Goal: Check status: Check status

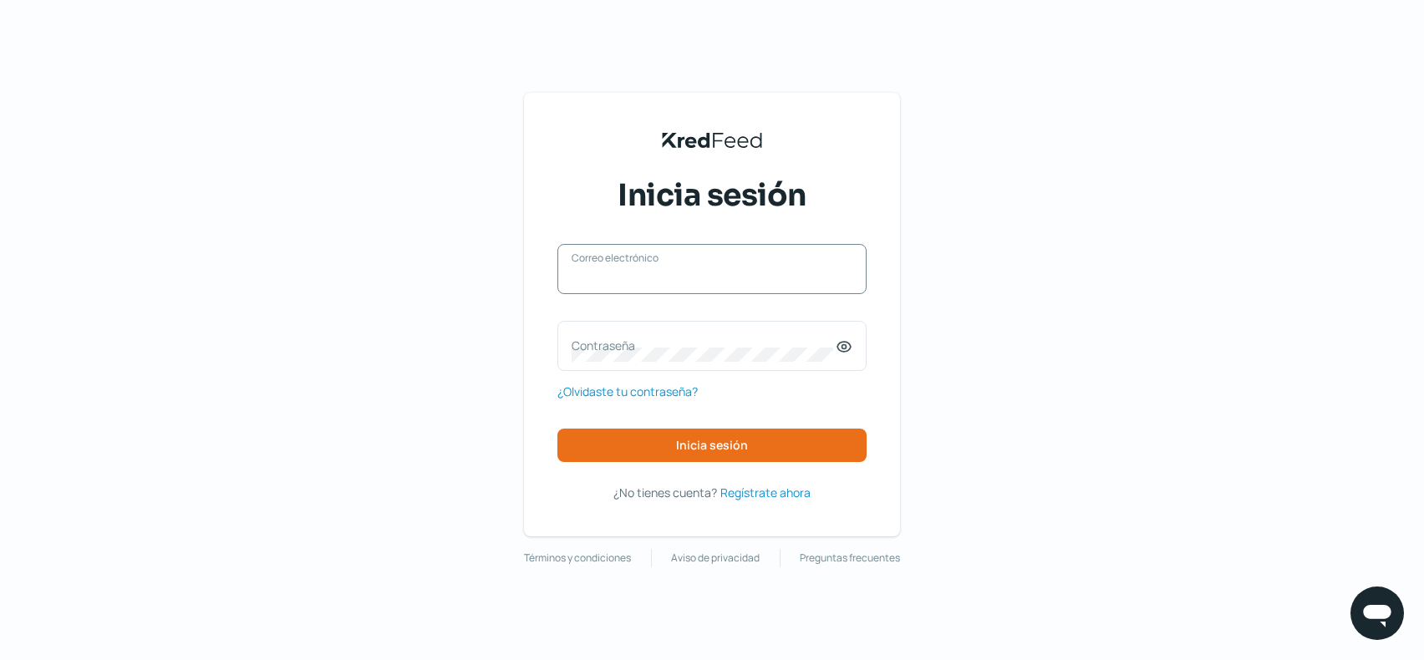
click at [710, 279] on input "Correo electrónico" at bounding box center [712, 277] width 281 height 15
type input "[EMAIL_ADDRESS][DOMAIN_NAME]"
click at [627, 340] on label "Contraseña" at bounding box center [704, 346] width 264 height 16
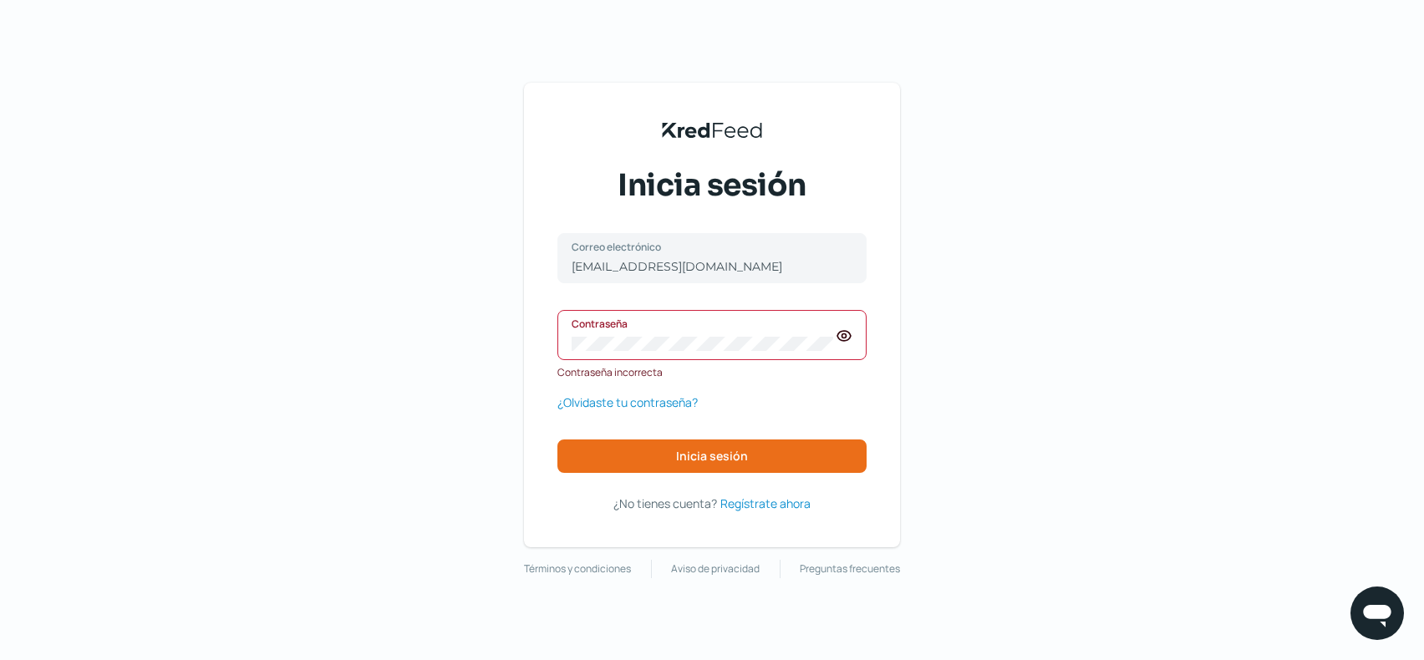
click at [841, 337] on icon at bounding box center [844, 336] width 17 height 17
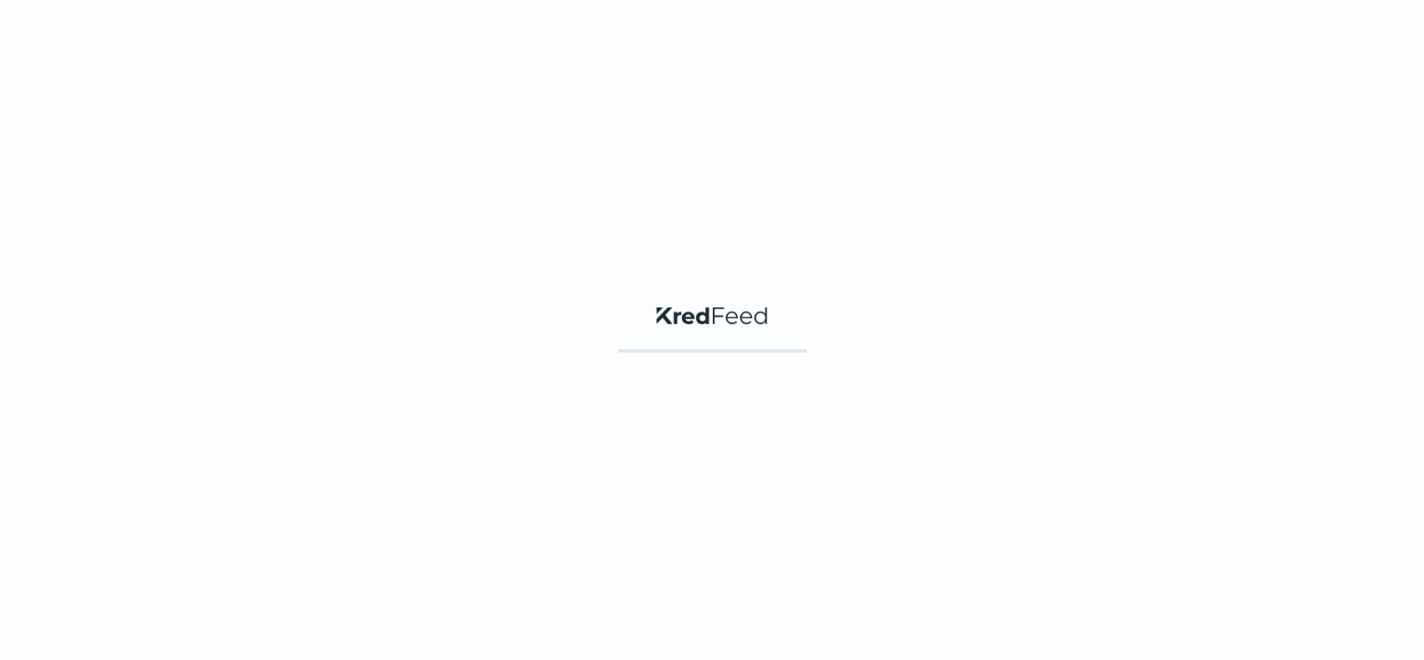
click at [719, 442] on div "KredFeed's Black Logo" at bounding box center [712, 330] width 1424 height 660
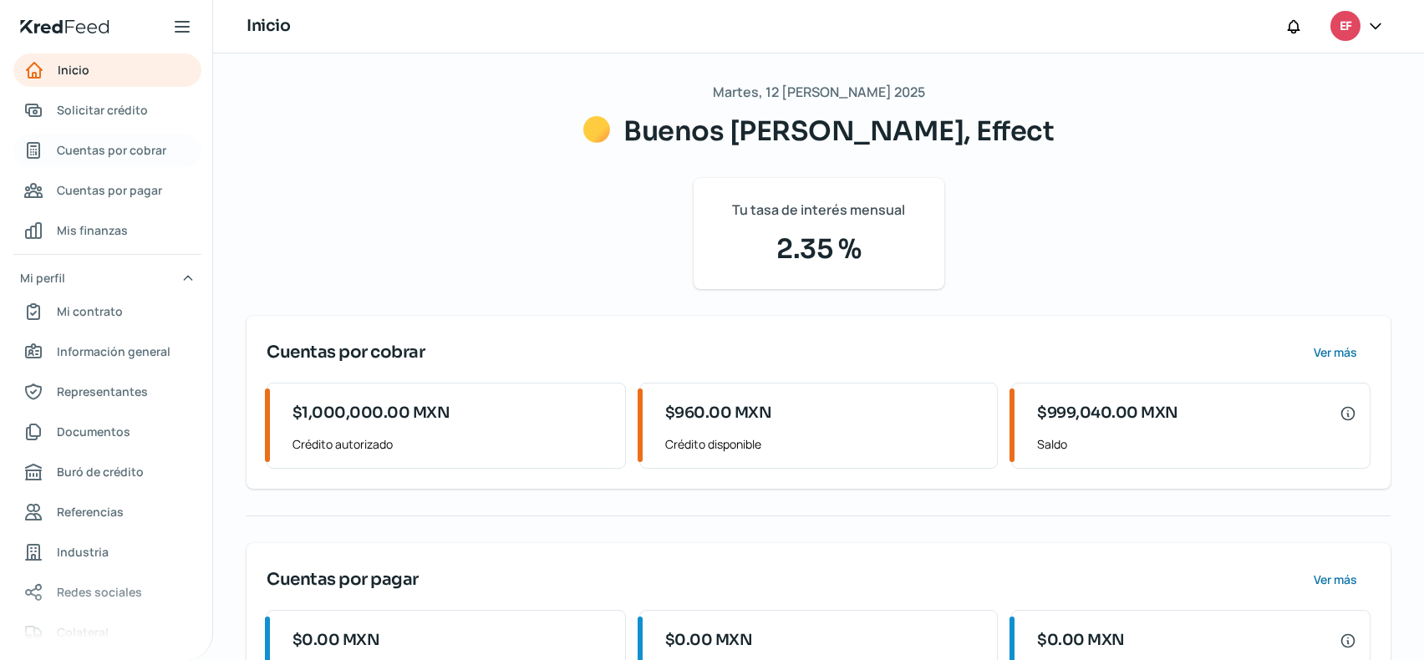
click at [112, 156] on span "Cuentas por cobrar" at bounding box center [112, 150] width 110 height 21
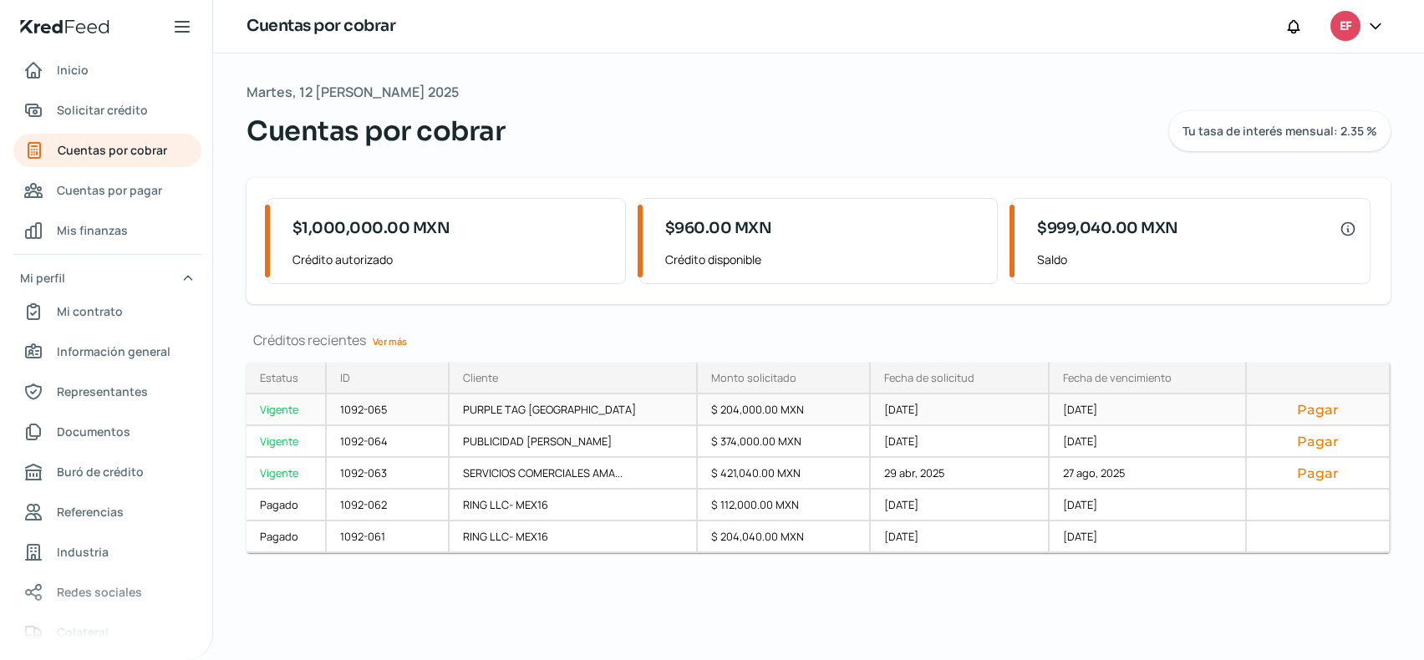
click at [296, 406] on div "Vigente" at bounding box center [287, 411] width 80 height 32
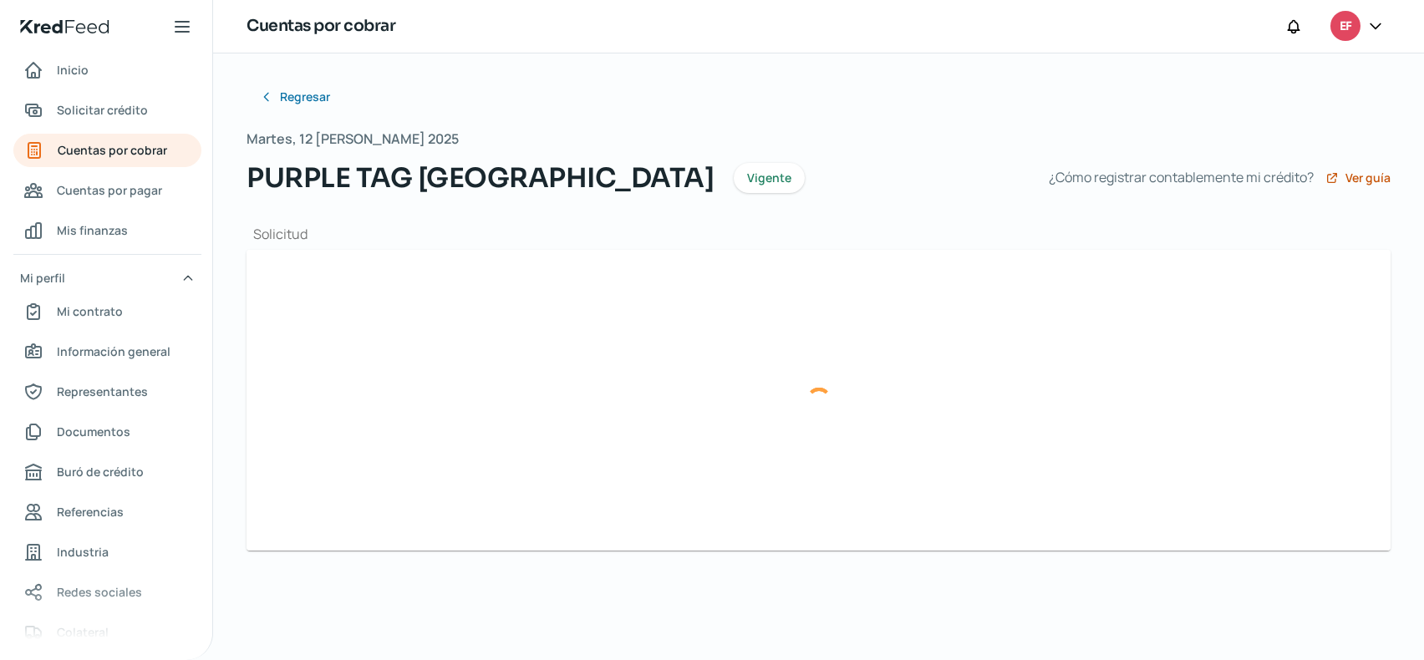
type input "EAM161104LR4_PTM2109093P9_C9F8D520-5FC8-42F8-9F96-F52BB6725386.xml"
type input "EAM161104LR4_PTM2109093P9_C9F8D520-5FC8-42F8-9F96-F52BB6725386.pdf"
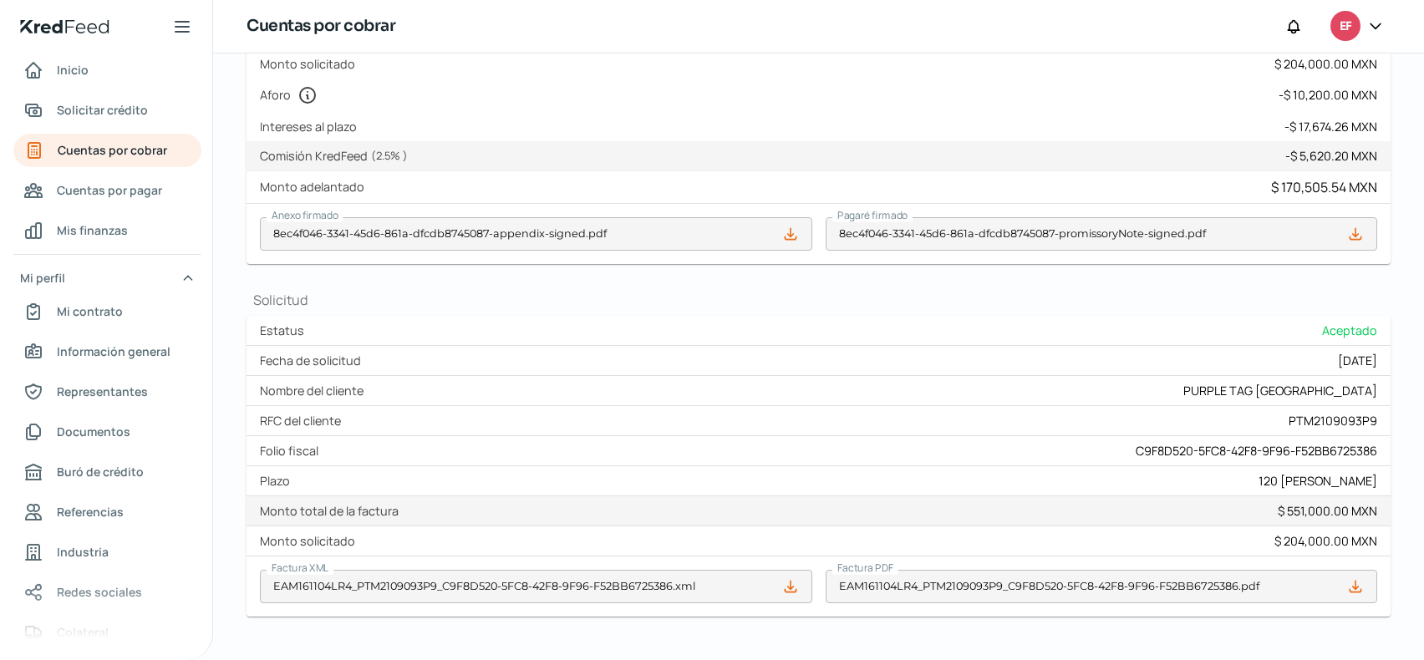
scroll to position [551, 0]
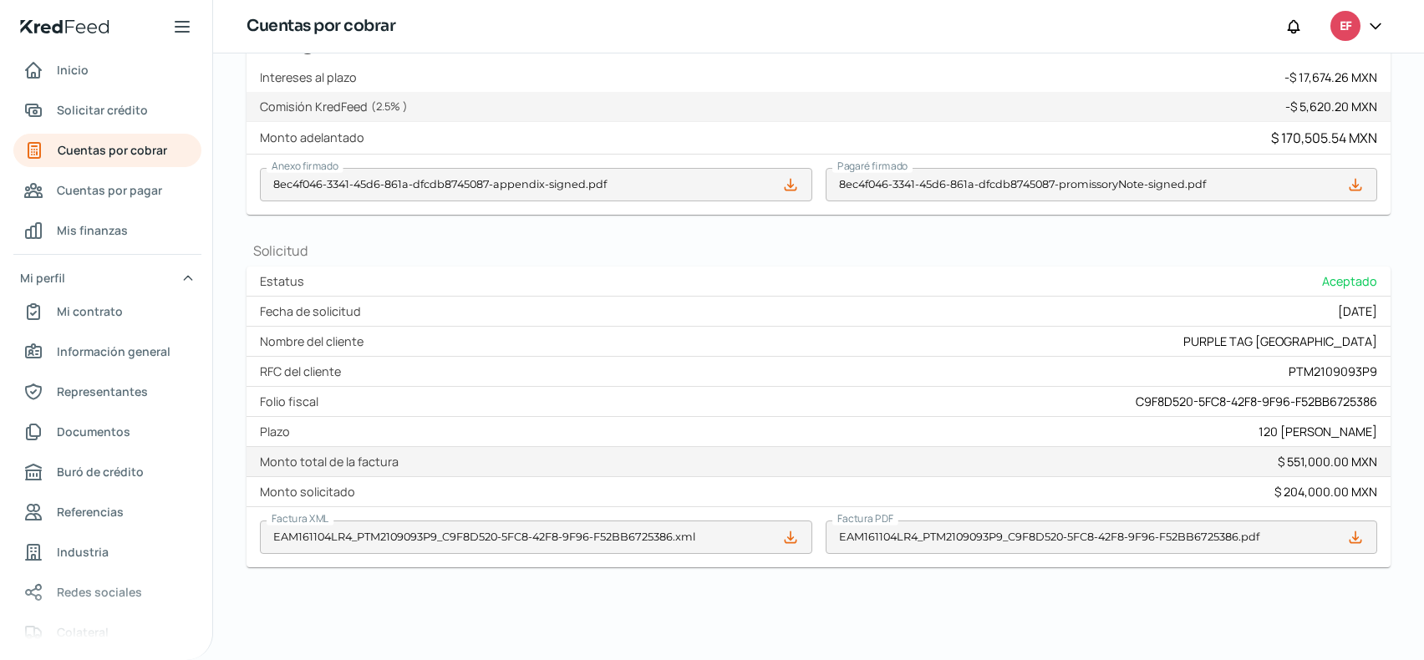
click at [1348, 534] on icon at bounding box center [1356, 537] width 17 height 17
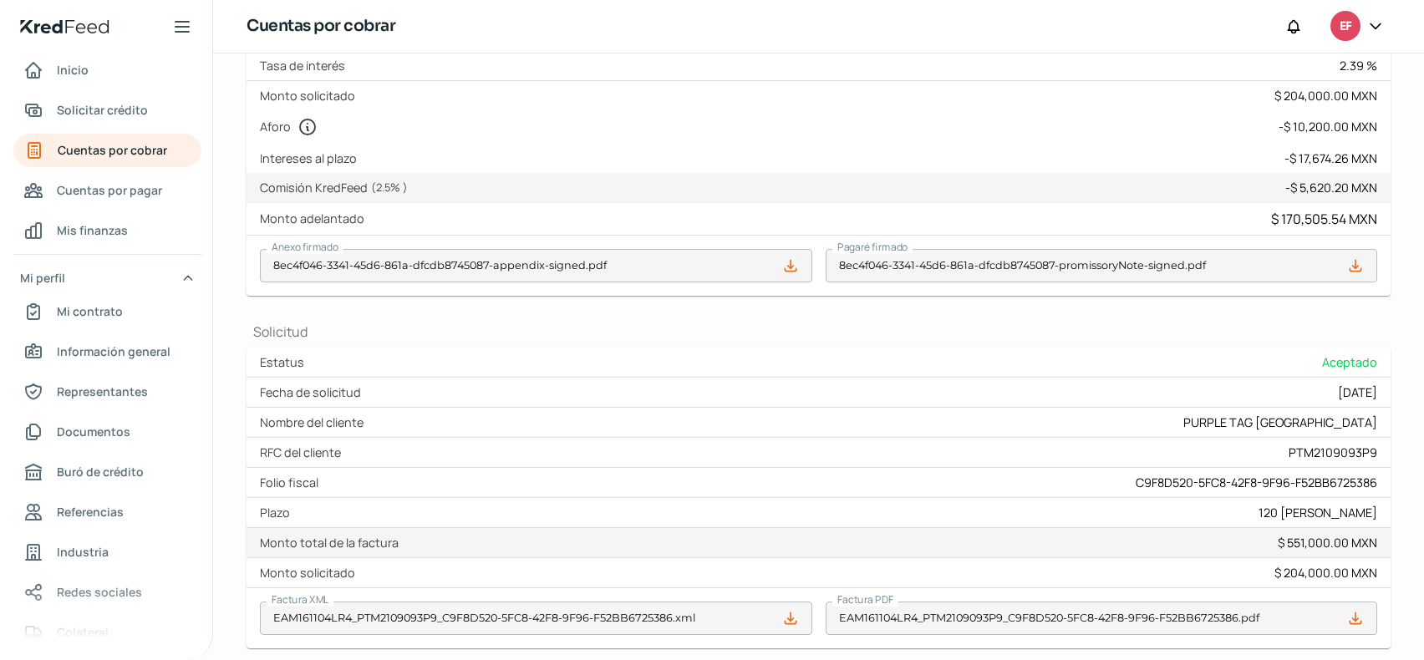
scroll to position [217, 0]
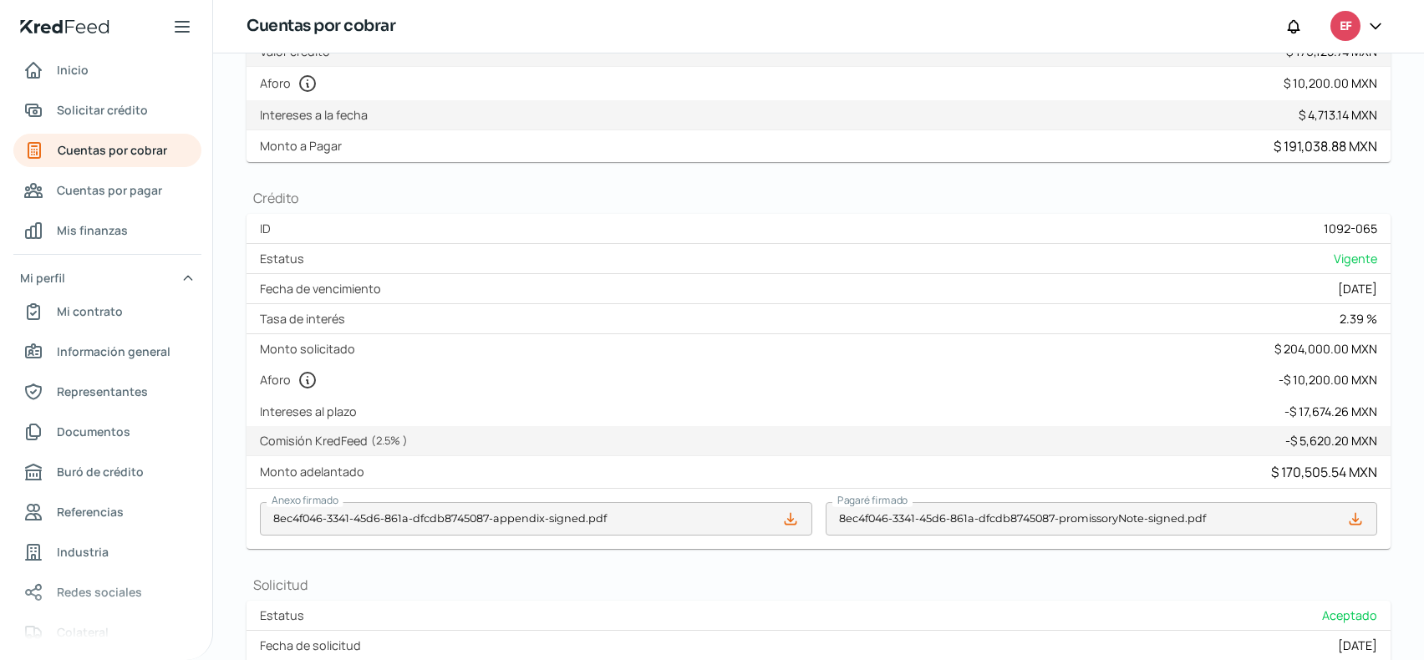
click at [1345, 31] on span "EF" at bounding box center [1346, 27] width 12 height 20
